Goal: Go to known website

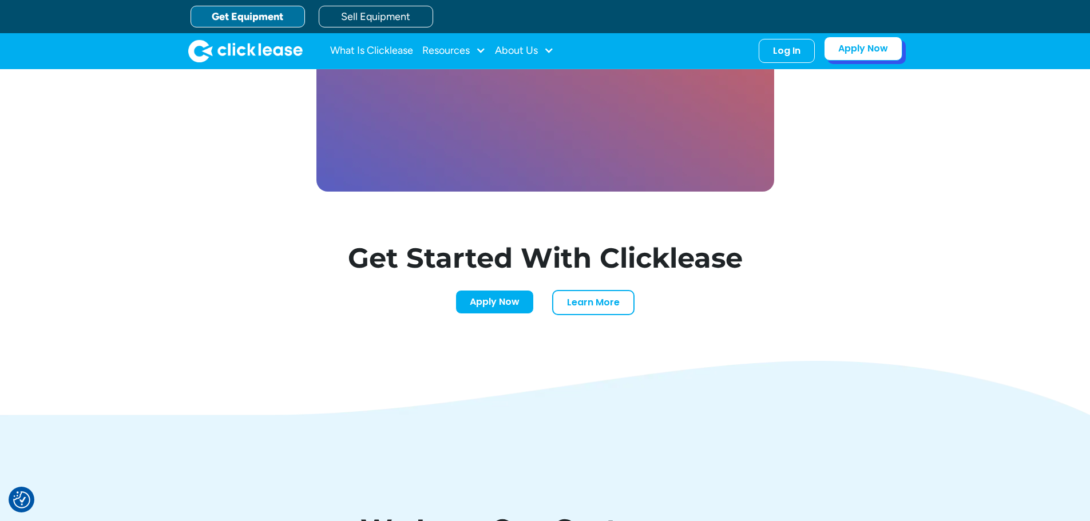
scroll to position [3425, 0]
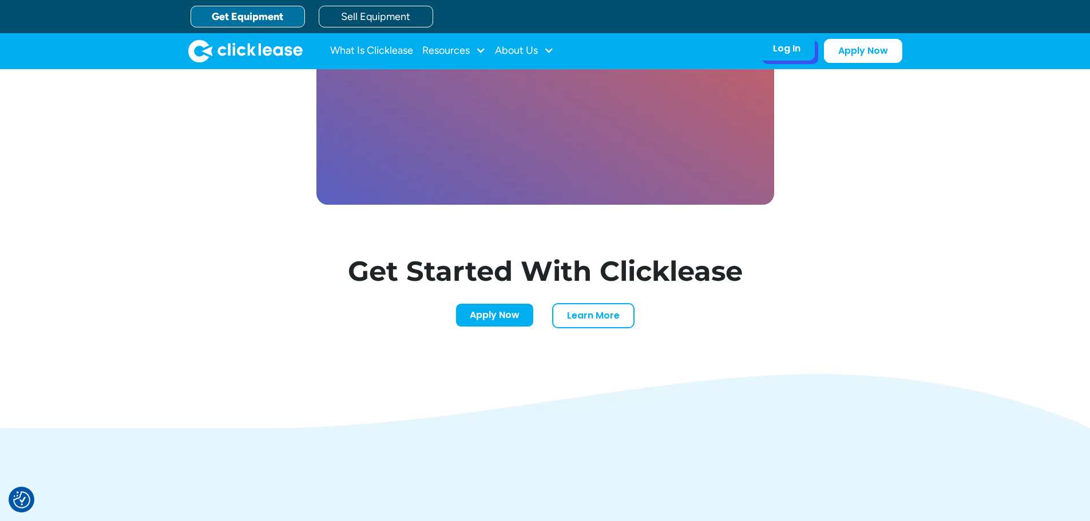
click at [795, 57] on div "Log In Account login I use Clicklease to get my equipment Partner Portal I offe…" at bounding box center [786, 49] width 56 height 24
click at [791, 53] on div "Log In" at bounding box center [786, 48] width 27 height 11
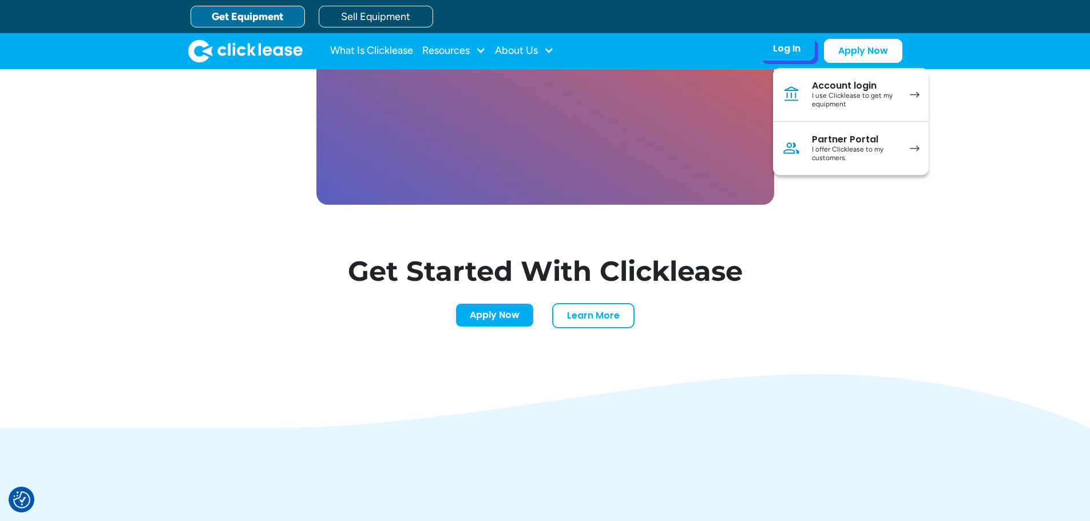
click at [822, 94] on div "I use Clicklease to get my equipment" at bounding box center [855, 101] width 86 height 18
click at [806, 153] on link "Partner Portal I offer Clicklease to my customers." at bounding box center [851, 148] width 156 height 53
